Goal: Task Accomplishment & Management: Manage account settings

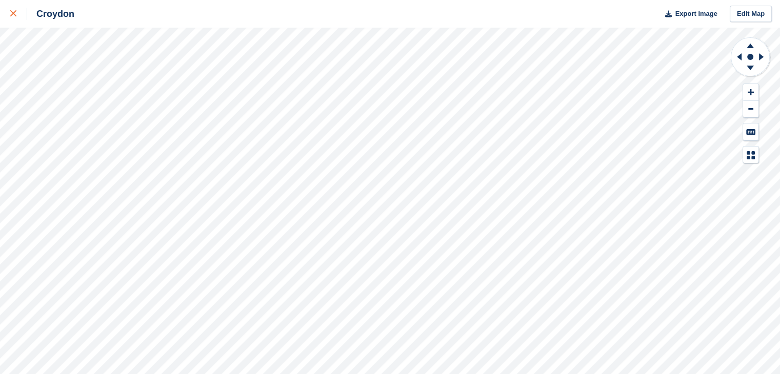
click at [15, 10] on div at bounding box center [18, 14] width 17 height 12
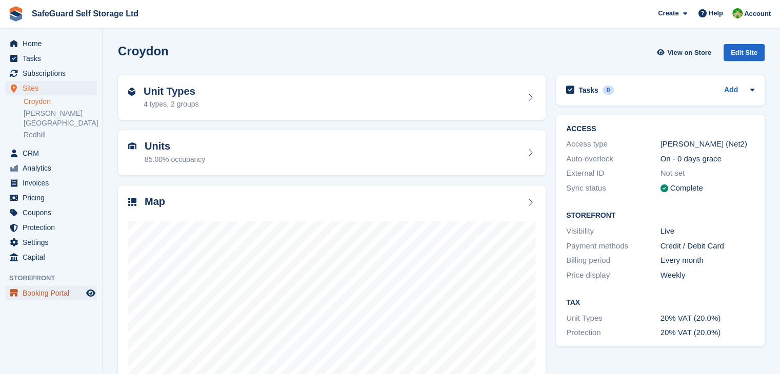
click at [55, 286] on span "Booking Portal" at bounding box center [54, 293] width 62 height 14
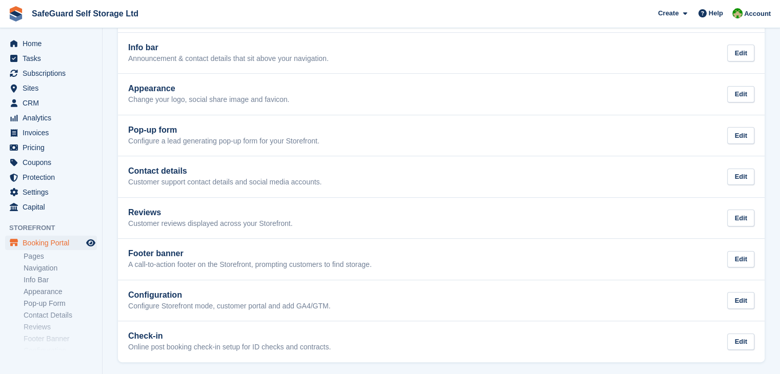
scroll to position [139, 0]
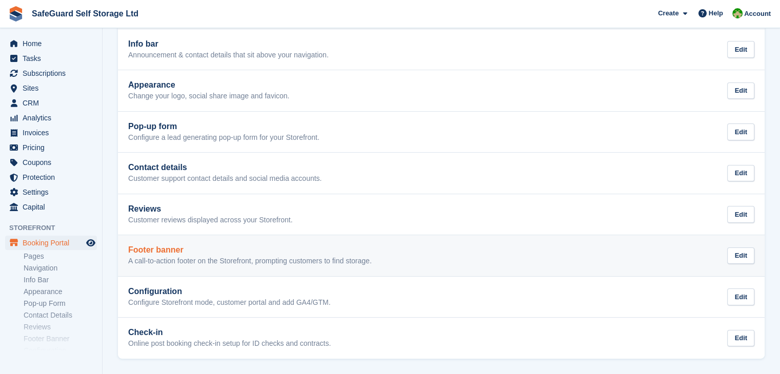
click at [290, 263] on p "A call-to-action footer on the Storefront, prompting customers to find storage." at bounding box center [250, 261] width 244 height 9
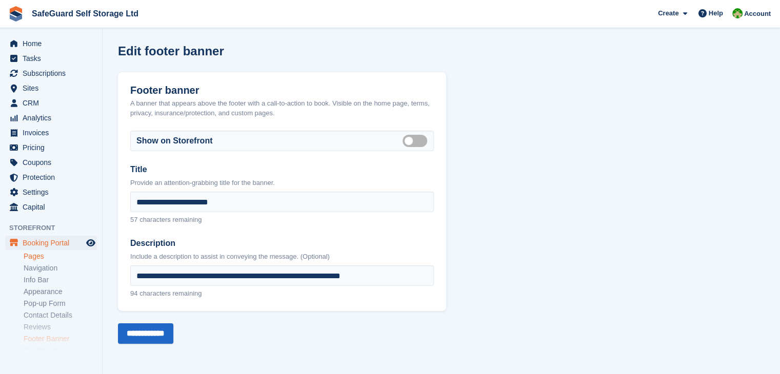
click at [59, 257] on link "Pages" at bounding box center [60, 257] width 73 height 10
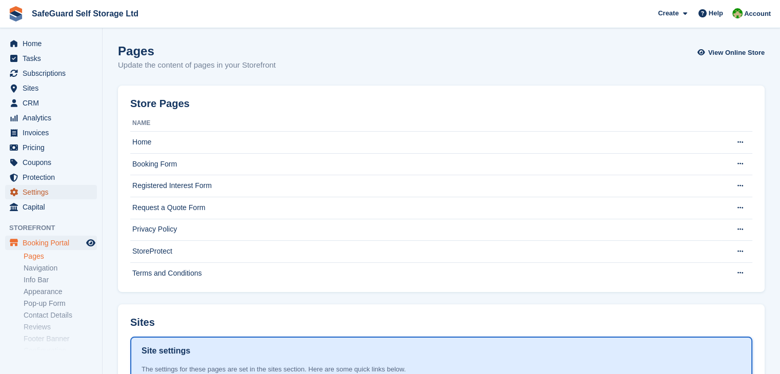
click at [45, 195] on span "Settings" at bounding box center [54, 192] width 62 height 14
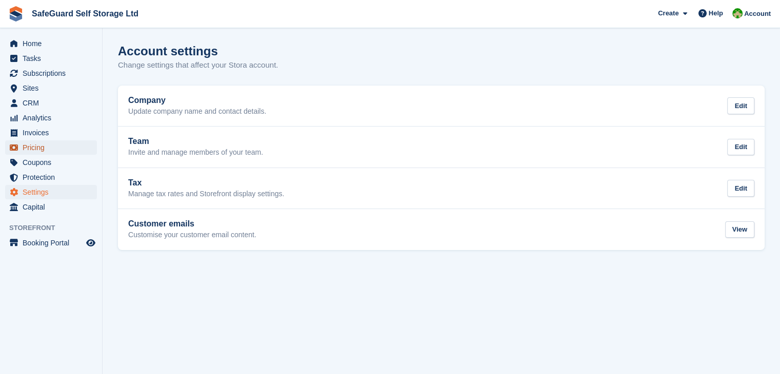
click at [48, 148] on span "Pricing" at bounding box center [54, 148] width 62 height 14
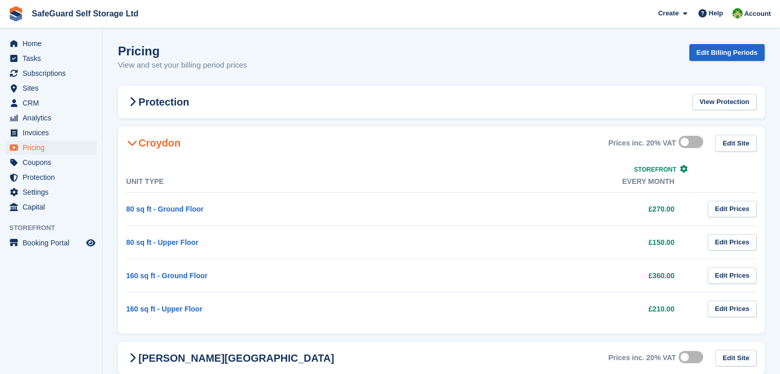
scroll to position [65, 0]
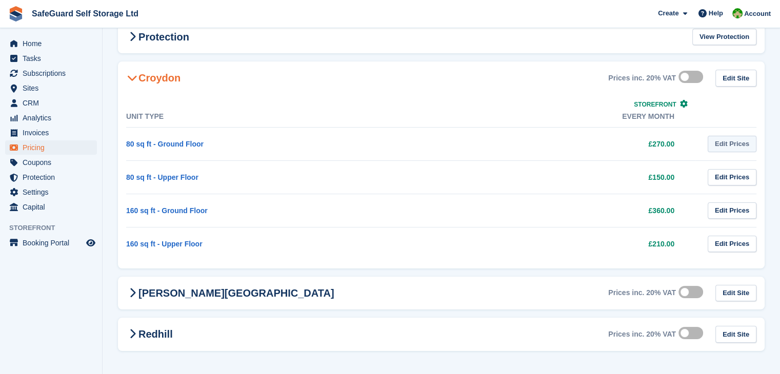
click at [729, 150] on link "Edit Prices" at bounding box center [732, 144] width 49 height 17
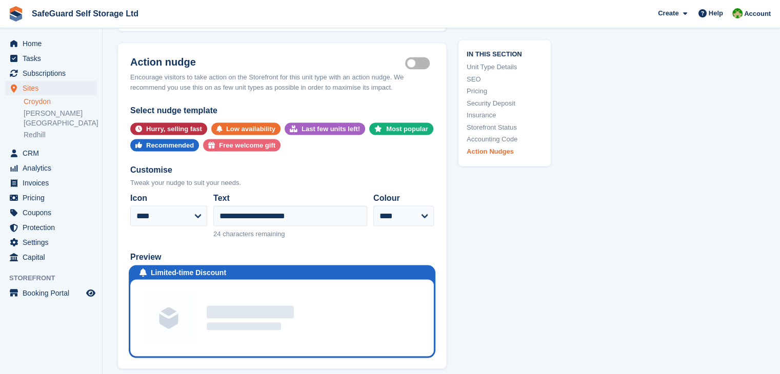
scroll to position [1982, 0]
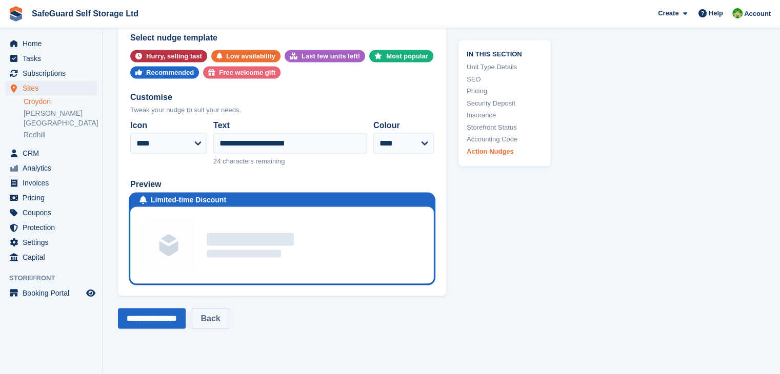
click at [229, 315] on link "Back" at bounding box center [210, 319] width 37 height 21
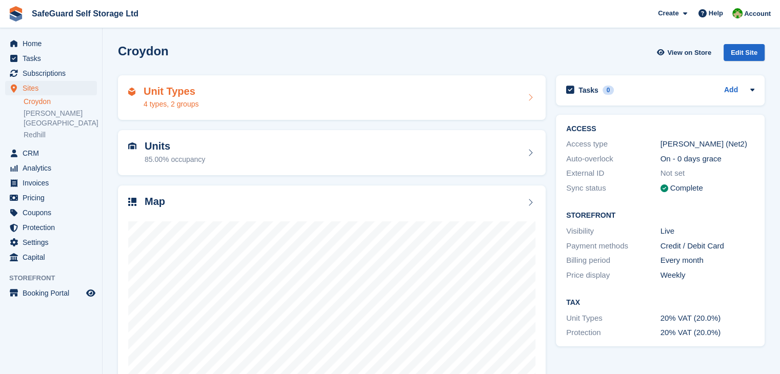
click at [208, 97] on div "Unit Types 4 types, 2 groups" at bounding box center [331, 98] width 407 height 25
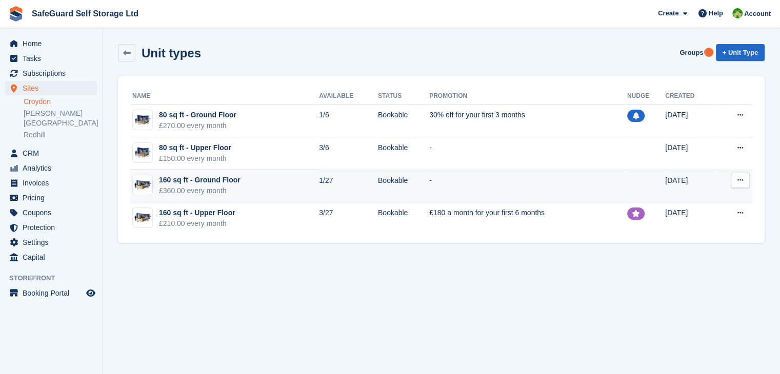
click at [740, 185] on button at bounding box center [740, 180] width 19 height 15
click at [689, 200] on p "Edit unit type" at bounding box center [700, 200] width 89 height 13
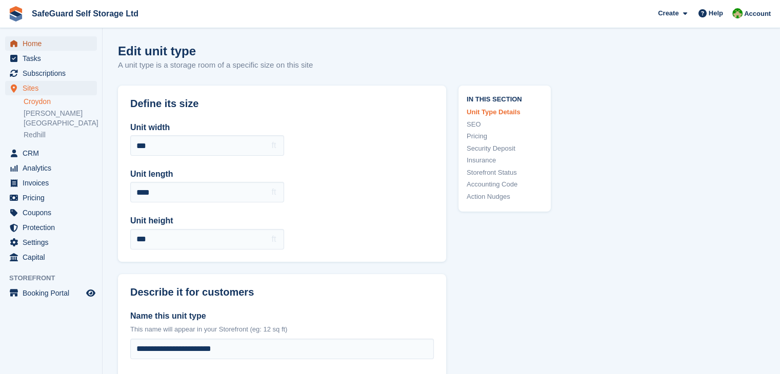
click at [45, 37] on span "Home" at bounding box center [54, 43] width 62 height 14
